Goal: Information Seeking & Learning: Learn about a topic

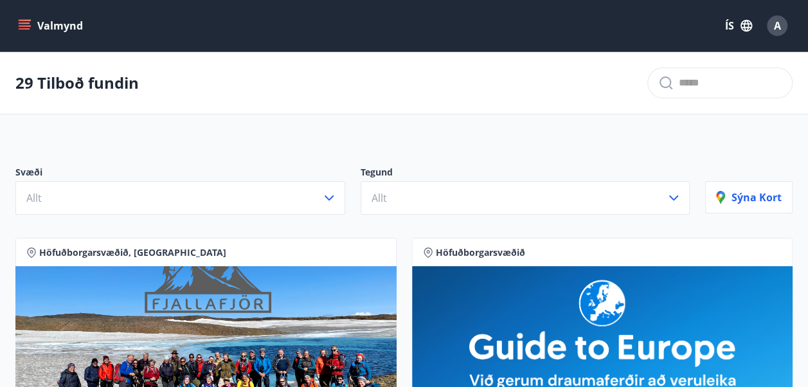
scroll to position [79, 0]
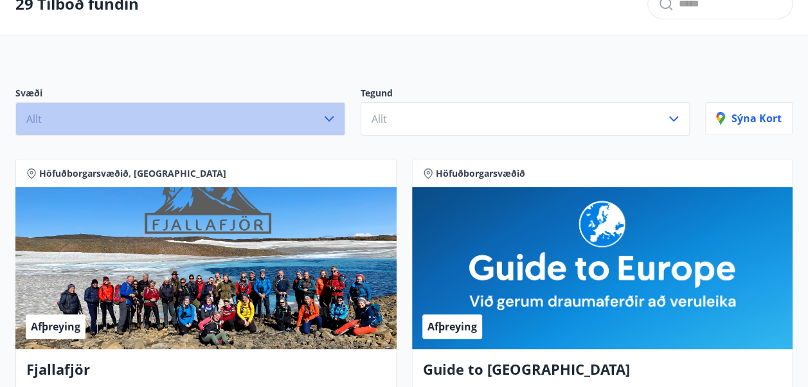
click at [328, 126] on button "Allt" at bounding box center [180, 118] width 330 height 33
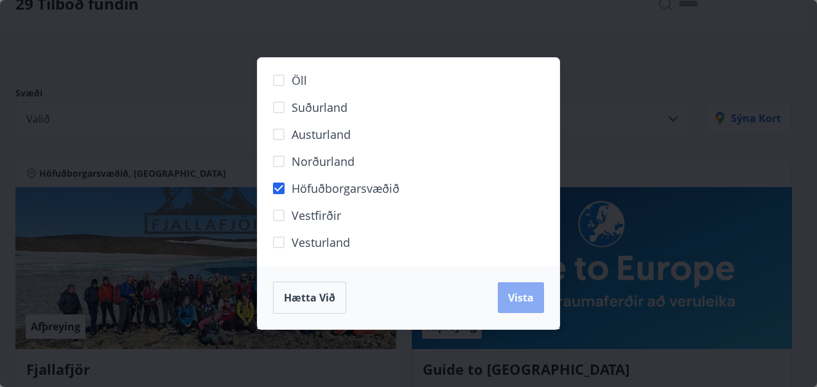
click at [526, 298] on span "Vista" at bounding box center [521, 297] width 26 height 14
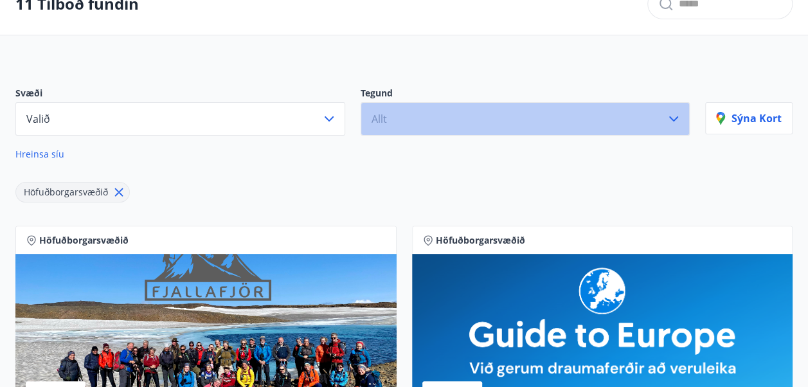
click at [667, 118] on icon "button" at bounding box center [673, 118] width 15 height 15
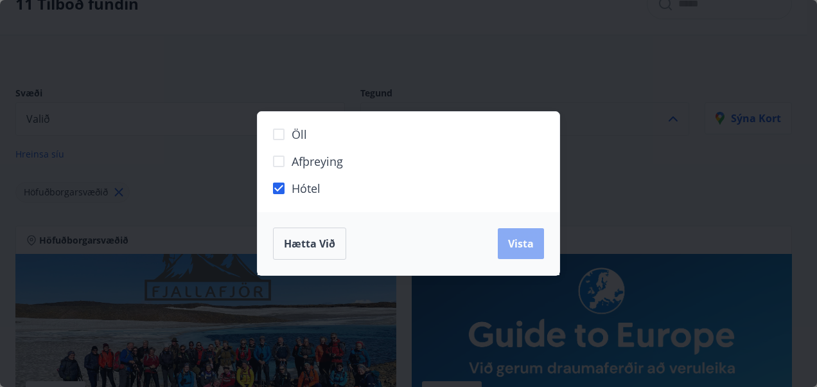
click at [530, 236] on button "Vista" at bounding box center [521, 243] width 46 height 31
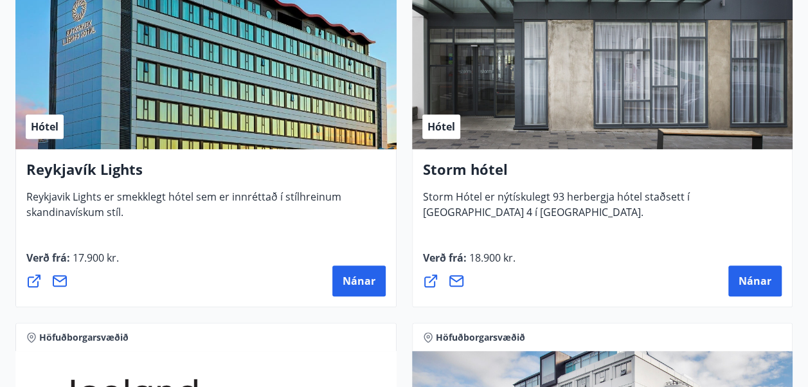
scroll to position [346, 0]
click at [479, 125] on div "Hótel" at bounding box center [602, 68] width 381 height 162
click at [759, 283] on span "Nánar" at bounding box center [754, 281] width 33 height 14
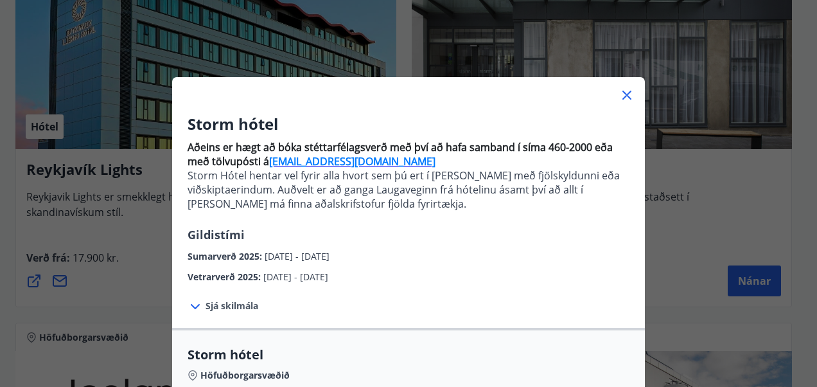
click at [626, 96] on icon at bounding box center [626, 94] width 15 height 15
